Goal: Obtain resource: Obtain resource

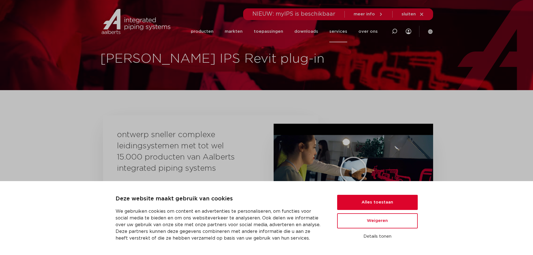
click at [352, 194] on div "Deze website maakt gebruik van cookies We gebruiken cookies om content en adver…" at bounding box center [266, 218] width 533 height 74
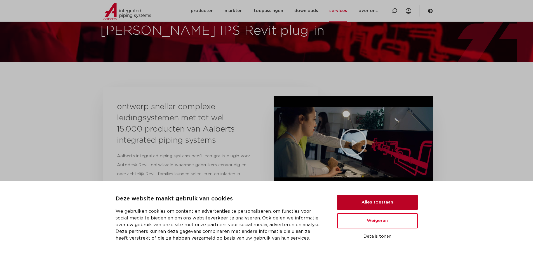
click at [387, 197] on button "Alles toestaan" at bounding box center [377, 202] width 81 height 15
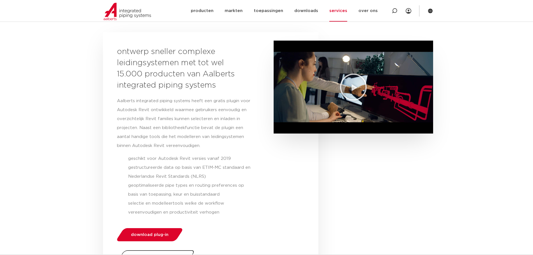
scroll to position [196, 0]
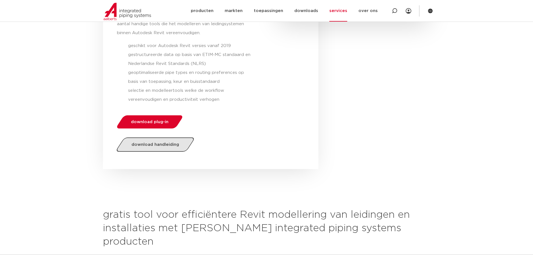
click at [165, 143] on span "download handleiding" at bounding box center [156, 144] width 48 height 4
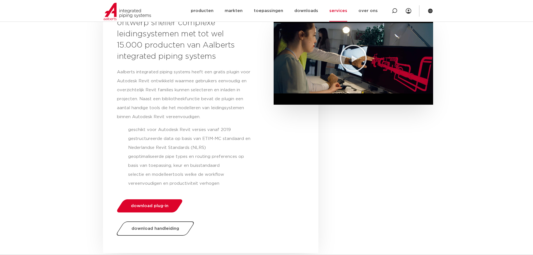
scroll to position [84, 0]
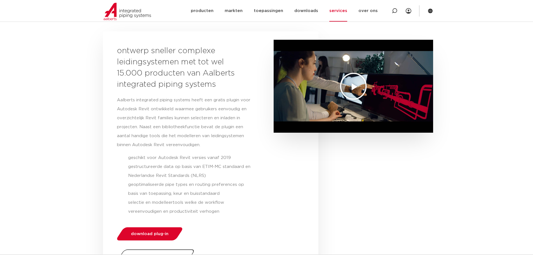
click at [345, 83] on icon "Video afspelen" at bounding box center [353, 86] width 28 height 28
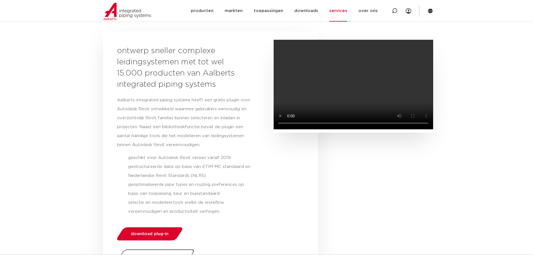
click at [370, 94] on video at bounding box center [353, 85] width 159 height 90
click at [210, 9] on link "producten" at bounding box center [202, 11] width 23 height 22
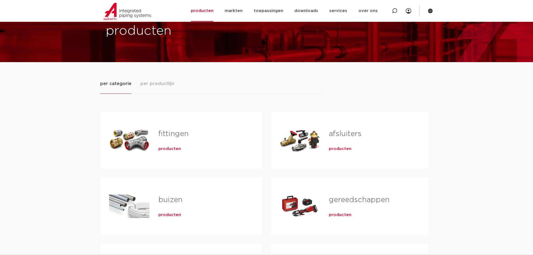
click at [160, 84] on span "per productlijn" at bounding box center [157, 83] width 34 height 7
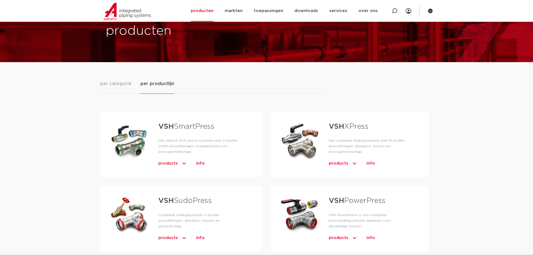
click at [118, 83] on span "per categorie" at bounding box center [115, 83] width 31 height 7
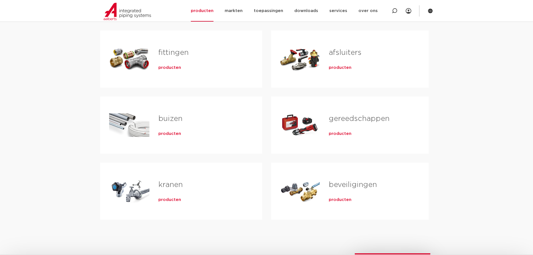
scroll to position [140, 0]
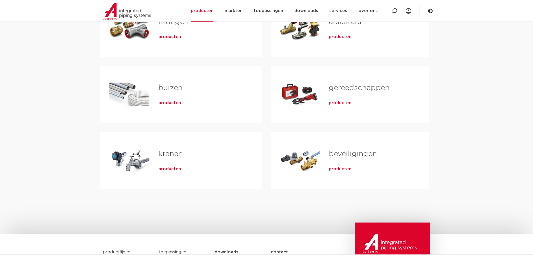
click at [170, 104] on span "producten" at bounding box center [169, 103] width 23 height 6
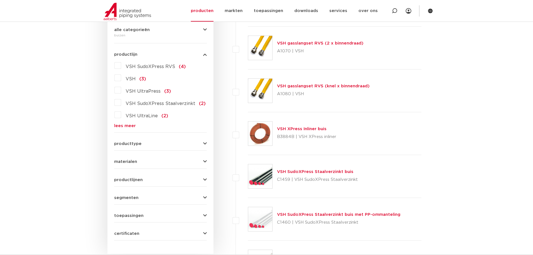
scroll to position [140, 0]
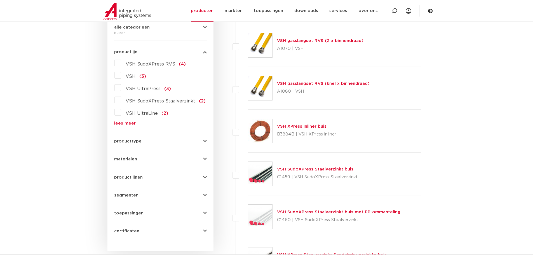
click at [182, 138] on div "producttype glad (12) recht (12) meerlagen (9) rol (9) dunwandig (8) slangen (4…" at bounding box center [160, 139] width 93 height 9
click at [182, 140] on button "producttype" at bounding box center [160, 141] width 93 height 4
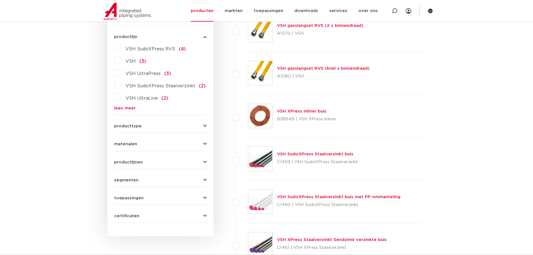
scroll to position [168, 0]
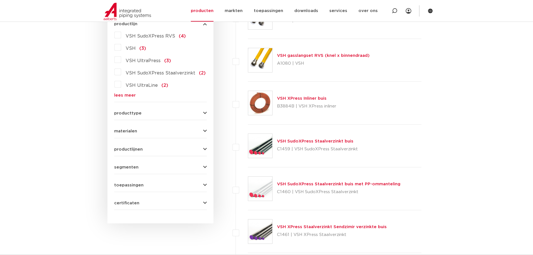
click at [179, 151] on button "productlijnen" at bounding box center [160, 149] width 93 height 4
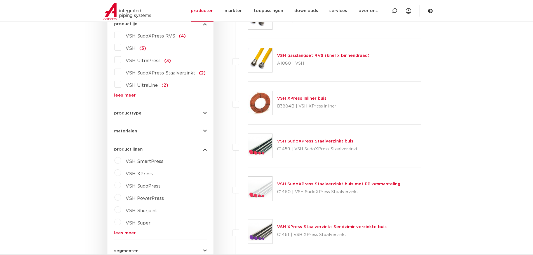
click at [179, 151] on button "productlijnen" at bounding box center [160, 149] width 93 height 4
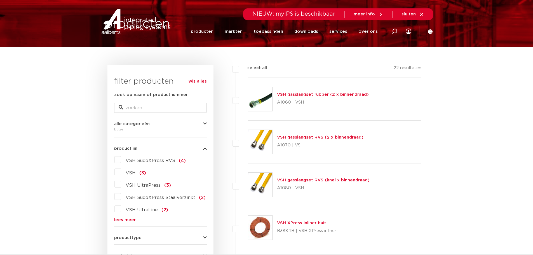
scroll to position [0, 0]
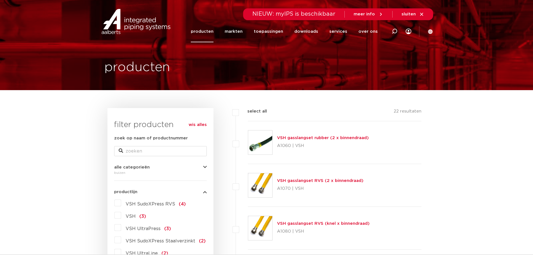
click at [125, 167] on span "alle categorieën" at bounding box center [132, 167] width 36 height 4
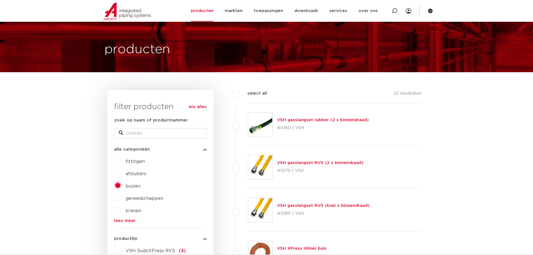
scroll to position [56, 0]
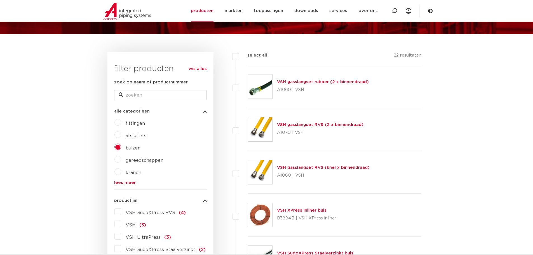
click at [126, 184] on link "lees meer" at bounding box center [160, 182] width 93 height 4
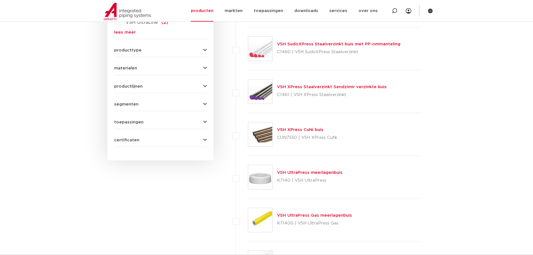
scroll to position [364, 0]
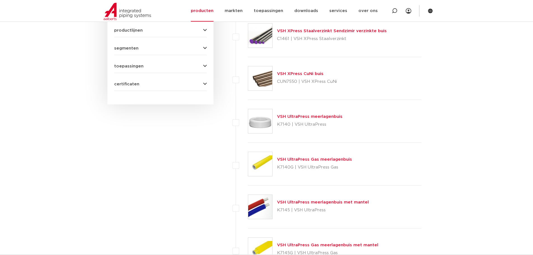
click at [344, 202] on link "VSH UltraPress meerlagenbuis met mantel" at bounding box center [323, 202] width 92 height 4
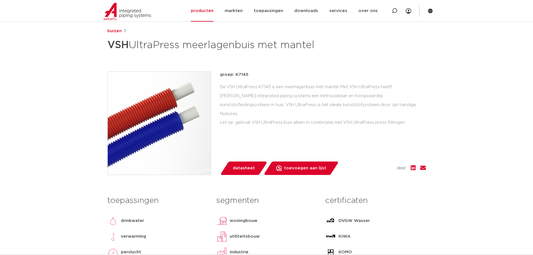
scroll to position [56, 0]
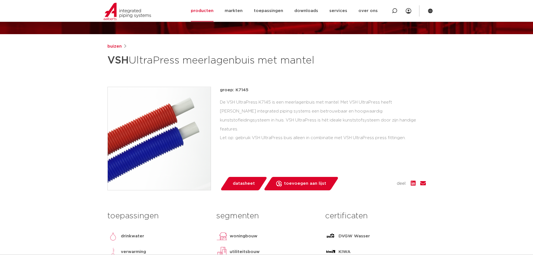
click at [172, 130] on img at bounding box center [159, 138] width 103 height 103
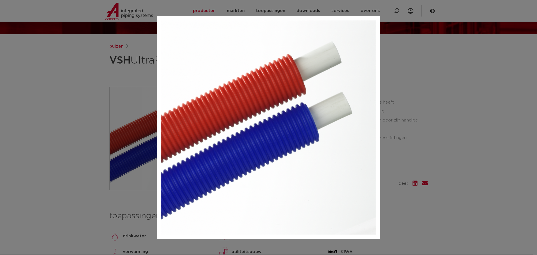
click at [410, 102] on div at bounding box center [268, 127] width 537 height 255
